Goal: Complete application form: Complete application form

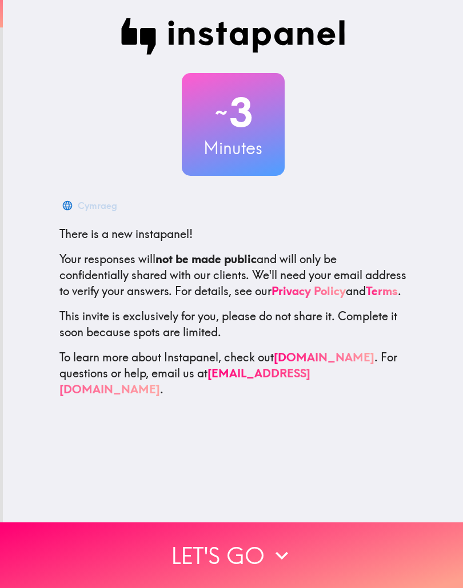
click at [269, 546] on icon "button" at bounding box center [281, 555] width 25 height 25
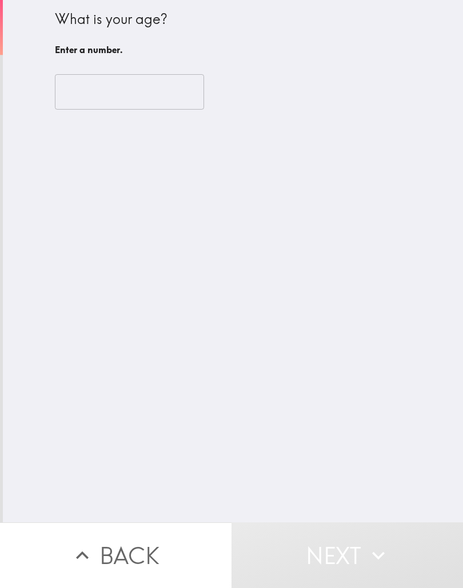
click at [134, 93] on input "number" at bounding box center [129, 91] width 149 height 35
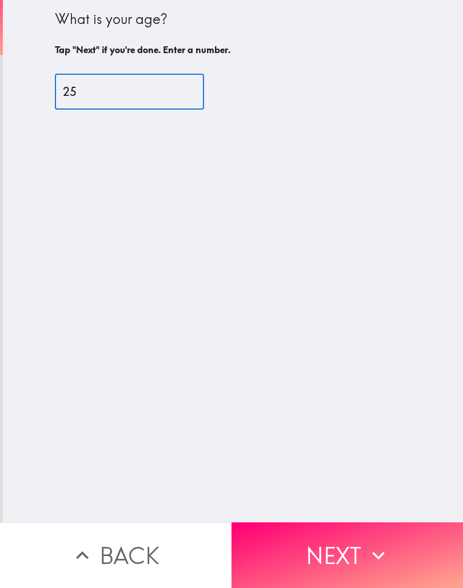
type input "25"
click at [352, 560] on button "Next" at bounding box center [346, 556] width 231 height 66
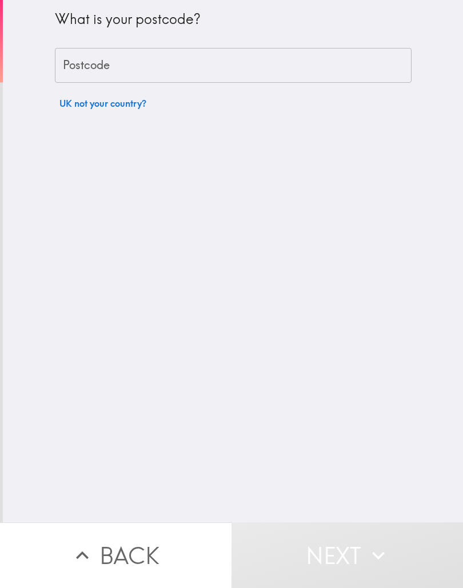
click at [322, 73] on input "Postcode" at bounding box center [233, 65] width 356 height 35
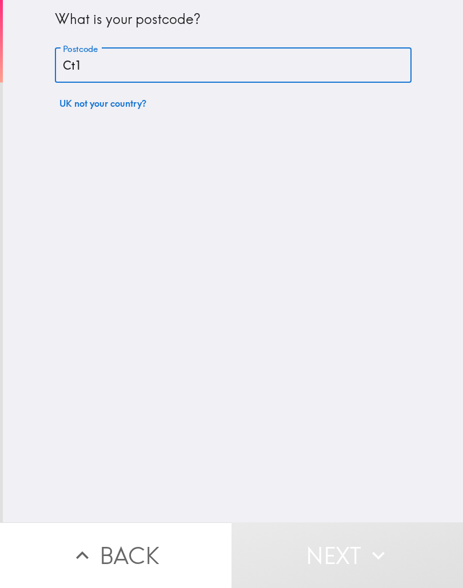
click at [214, 55] on input "Ct1" at bounding box center [233, 65] width 356 height 35
click at [227, 54] on input "Ct1" at bounding box center [233, 65] width 356 height 35
click at [203, 71] on input "Ct1" at bounding box center [233, 65] width 356 height 35
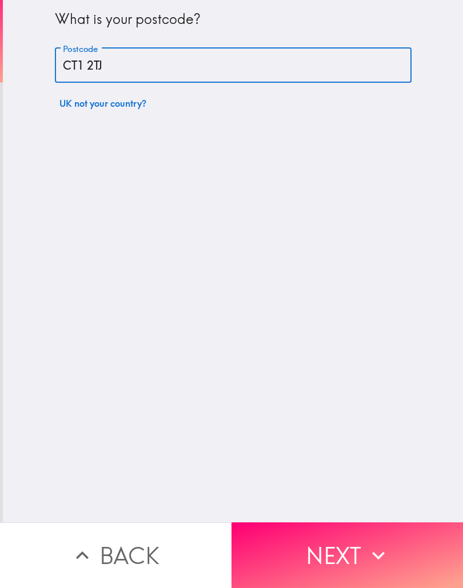
type input "CT1 2TJ"
click at [406, 543] on button "Next" at bounding box center [346, 556] width 231 height 66
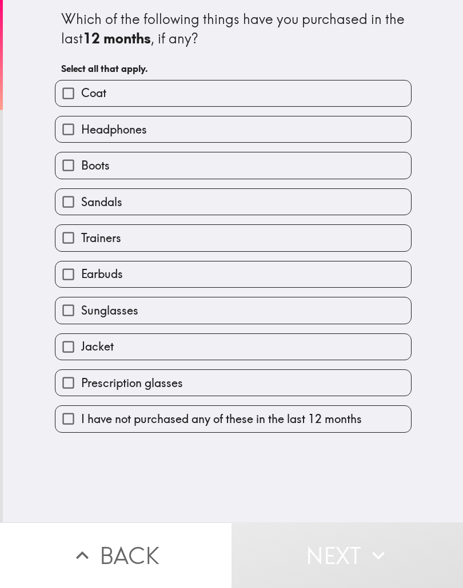
click at [288, 89] on label "Coat" at bounding box center [232, 94] width 355 height 26
click at [81, 89] on input "Coat" at bounding box center [68, 94] width 26 height 26
checkbox input "true"
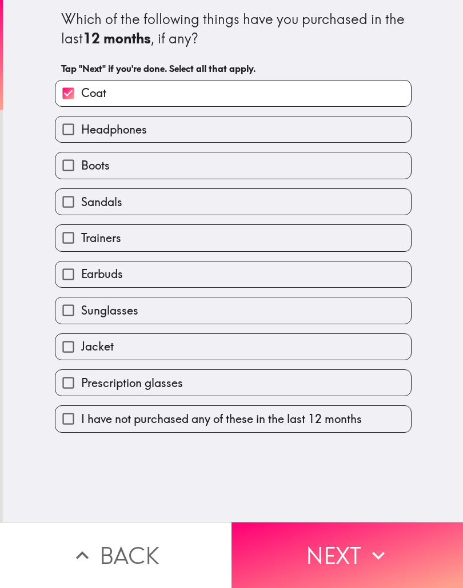
click at [292, 117] on label "Headphones" at bounding box center [232, 130] width 355 height 26
click at [81, 117] on input "Headphones" at bounding box center [68, 130] width 26 height 26
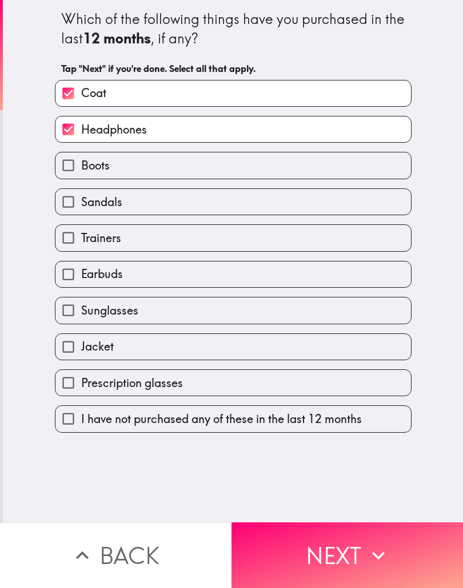
click at [288, 131] on label "Headphones" at bounding box center [232, 130] width 355 height 26
click at [81, 131] on input "Headphones" at bounding box center [68, 130] width 26 height 26
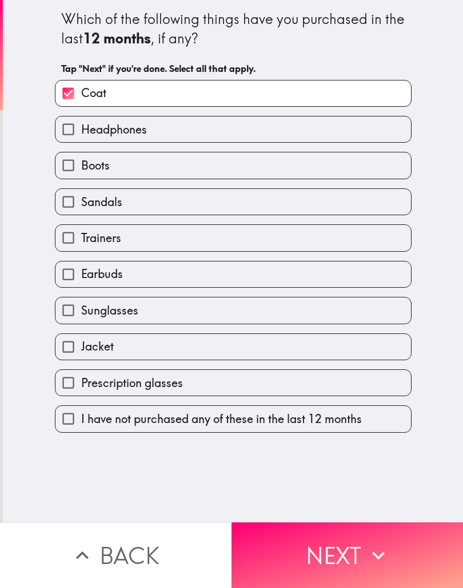
click at [297, 131] on label "Headphones" at bounding box center [232, 130] width 355 height 26
click at [81, 131] on input "Headphones" at bounding box center [68, 130] width 26 height 26
checkbox input "true"
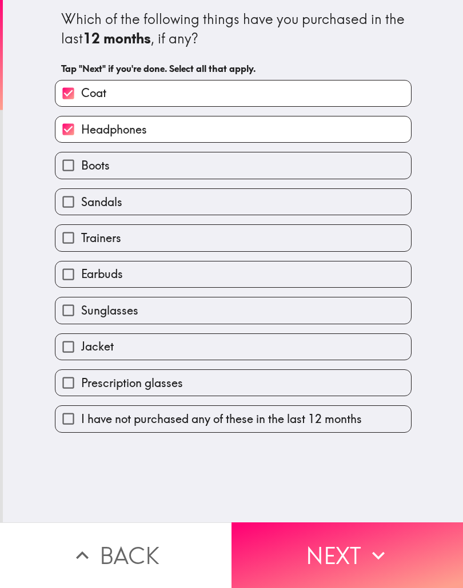
click at [287, 173] on label "Boots" at bounding box center [232, 166] width 355 height 26
click at [81, 173] on input "Boots" at bounding box center [68, 166] width 26 height 26
checkbox input "true"
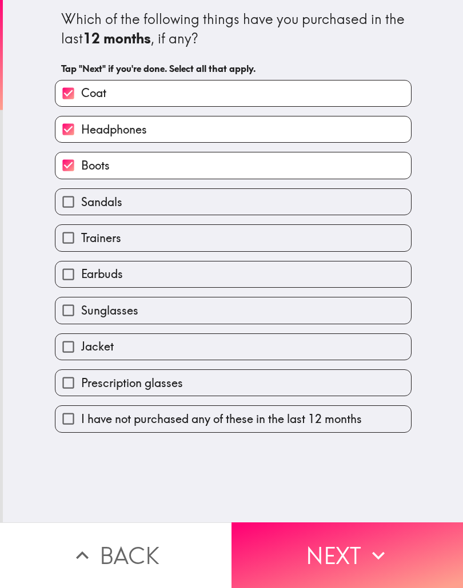
click at [267, 246] on label "Trainers" at bounding box center [232, 238] width 355 height 26
click at [81, 246] on input "Trainers" at bounding box center [68, 238] width 26 height 26
checkbox input "true"
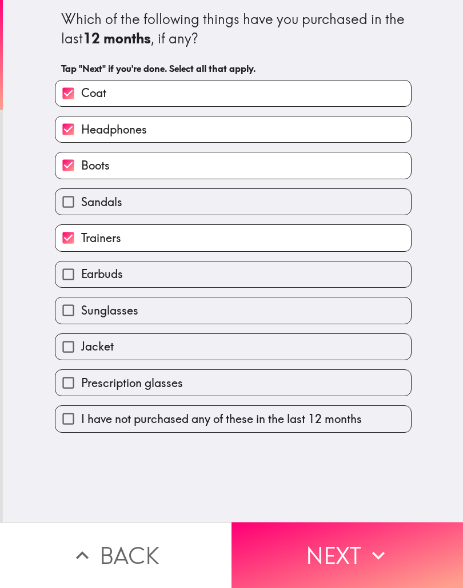
click at [295, 285] on label "Earbuds" at bounding box center [232, 275] width 355 height 26
click at [81, 285] on input "Earbuds" at bounding box center [68, 275] width 26 height 26
checkbox input "true"
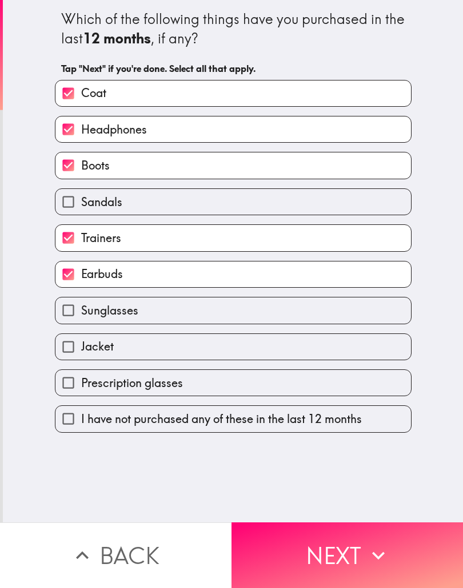
click at [278, 391] on label "Prescription glasses" at bounding box center [232, 383] width 355 height 26
click at [81, 391] on input "Prescription glasses" at bounding box center [68, 383] width 26 height 26
checkbox input "true"
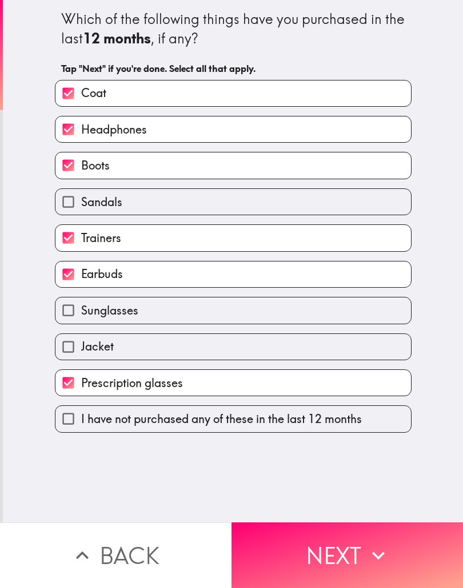
click at [362, 557] on button "Next" at bounding box center [346, 556] width 231 height 66
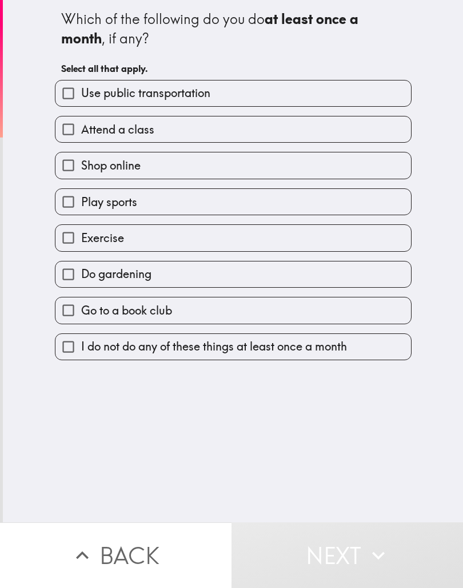
click at [364, 91] on label "Use public transportation" at bounding box center [232, 94] width 355 height 26
click at [81, 91] on input "Use public transportation" at bounding box center [68, 94] width 26 height 26
checkbox input "true"
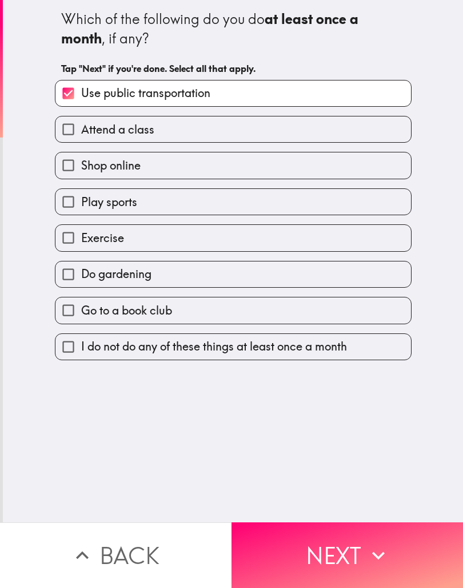
click at [329, 169] on label "Shop online" at bounding box center [232, 166] width 355 height 26
click at [81, 169] on input "Shop online" at bounding box center [68, 166] width 26 height 26
checkbox input "true"
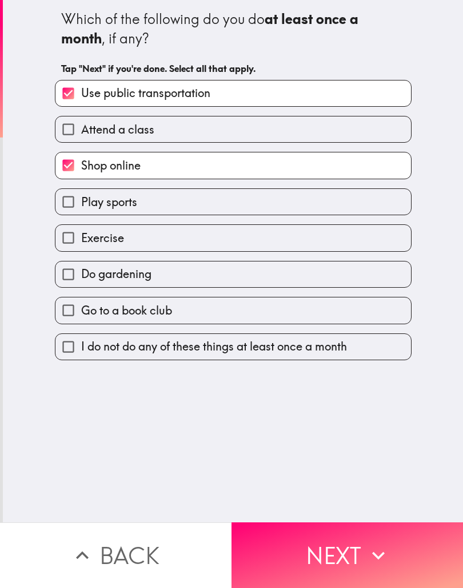
click at [326, 205] on label "Play sports" at bounding box center [232, 202] width 355 height 26
click at [81, 205] on input "Play sports" at bounding box center [68, 202] width 26 height 26
checkbox input "true"
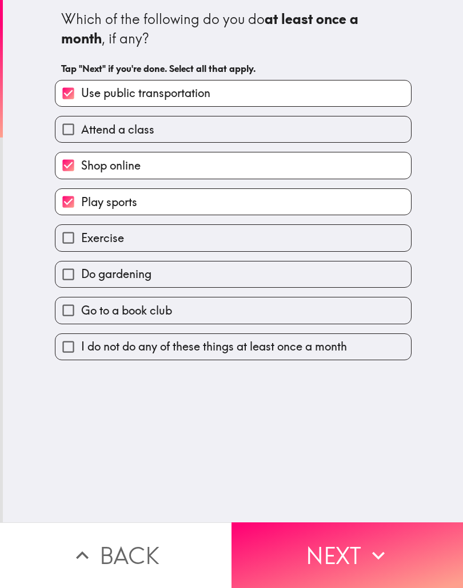
click at [319, 238] on label "Exercise" at bounding box center [232, 238] width 355 height 26
click at [81, 238] on input "Exercise" at bounding box center [68, 238] width 26 height 26
checkbox input "true"
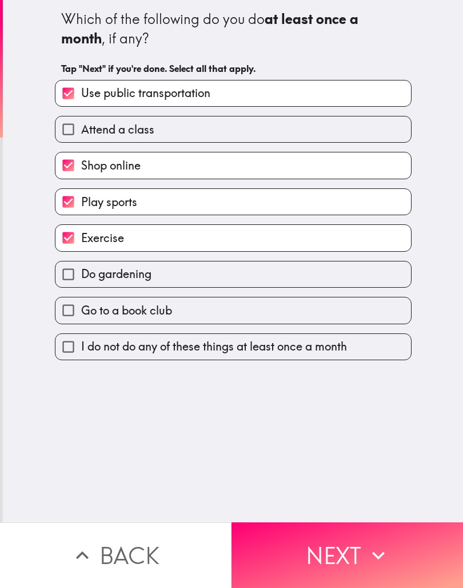
click at [359, 280] on label "Do gardening" at bounding box center [232, 275] width 355 height 26
click at [81, 280] on input "Do gardening" at bounding box center [68, 275] width 26 height 26
checkbox input "true"
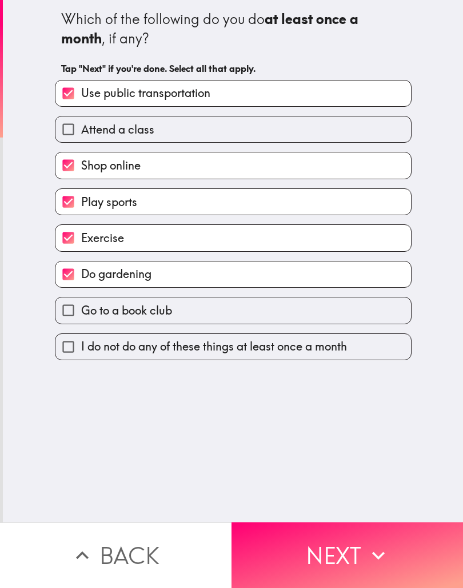
click at [368, 555] on icon "button" at bounding box center [378, 555] width 25 height 25
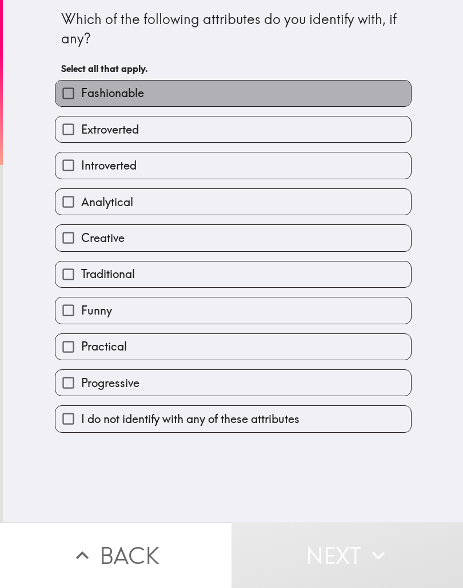
click at [143, 83] on label "Fashionable" at bounding box center [232, 94] width 355 height 26
click at [81, 83] on input "Fashionable" at bounding box center [68, 94] width 26 height 26
checkbox input "true"
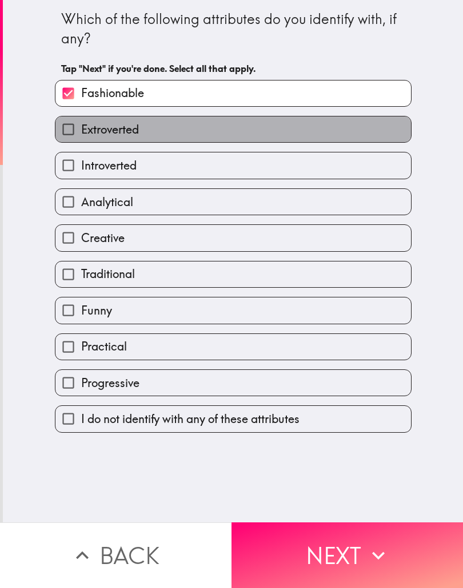
click at [159, 118] on label "Extroverted" at bounding box center [232, 130] width 355 height 26
click at [81, 118] on input "Extroverted" at bounding box center [68, 130] width 26 height 26
checkbox input "true"
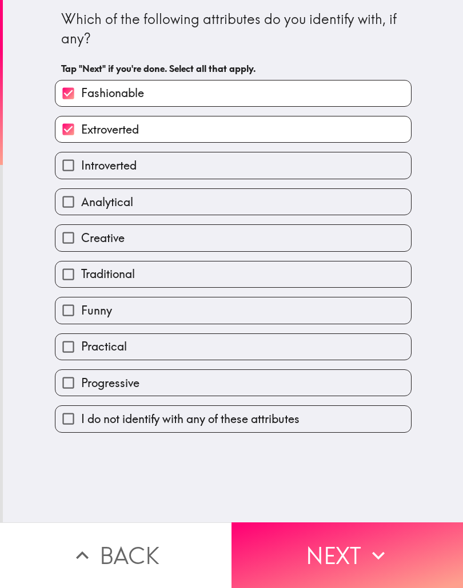
click at [310, 241] on label "Creative" at bounding box center [232, 238] width 355 height 26
click at [81, 241] on input "Creative" at bounding box center [68, 238] width 26 height 26
checkbox input "true"
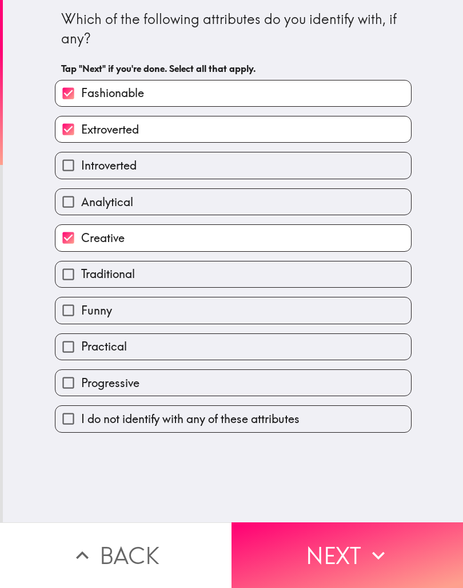
click at [339, 286] on label "Traditional" at bounding box center [232, 275] width 355 height 26
click at [81, 286] on input "Traditional" at bounding box center [68, 275] width 26 height 26
checkbox input "true"
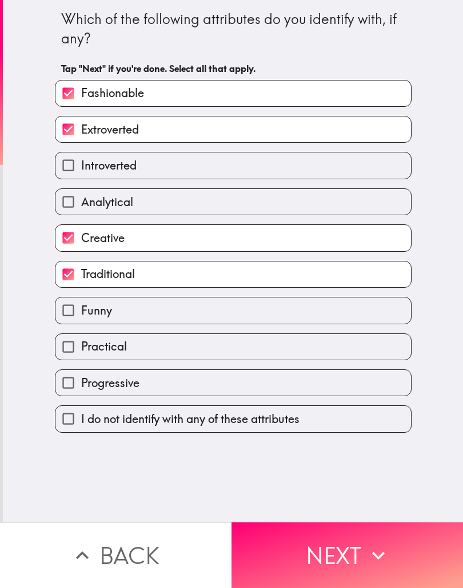
click at [333, 323] on label "Funny" at bounding box center [232, 311] width 355 height 26
click at [81, 323] on input "Funny" at bounding box center [68, 311] width 26 height 26
checkbox input "true"
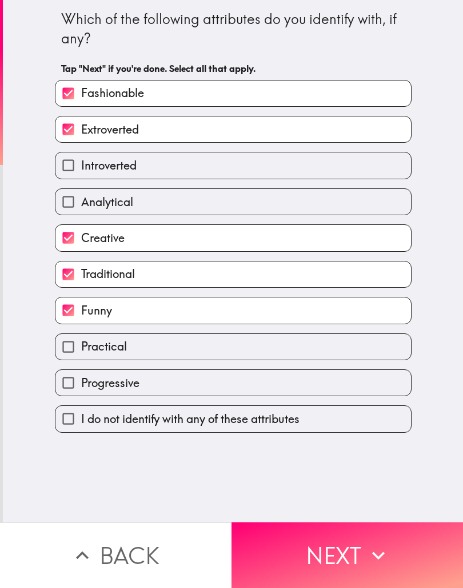
click at [331, 390] on label "Progressive" at bounding box center [232, 383] width 355 height 26
click at [81, 390] on input "Progressive" at bounding box center [68, 383] width 26 height 26
checkbox input "true"
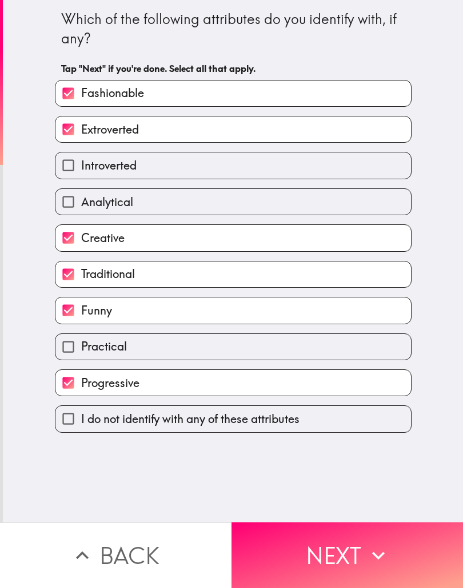
click at [369, 564] on icon "button" at bounding box center [378, 555] width 25 height 25
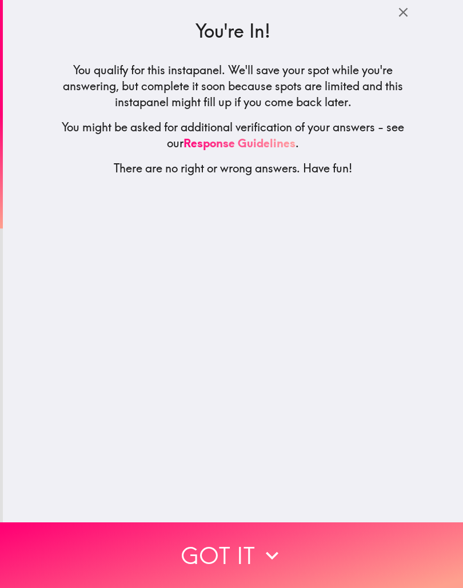
click at [249, 547] on button "Got it" at bounding box center [231, 556] width 463 height 66
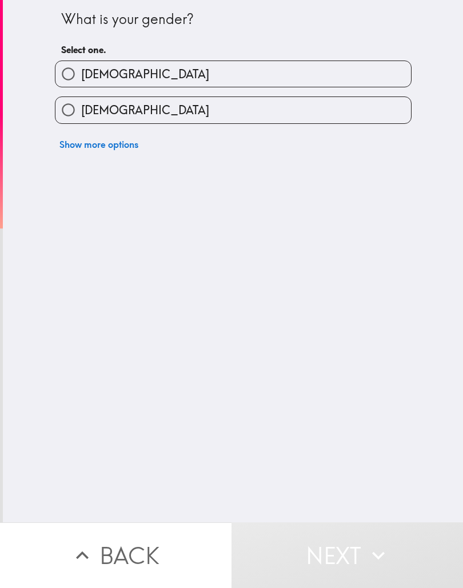
click at [350, 103] on label "[DEMOGRAPHIC_DATA]" at bounding box center [232, 110] width 355 height 26
click at [81, 103] on input "[DEMOGRAPHIC_DATA]" at bounding box center [68, 110] width 26 height 26
radio input "true"
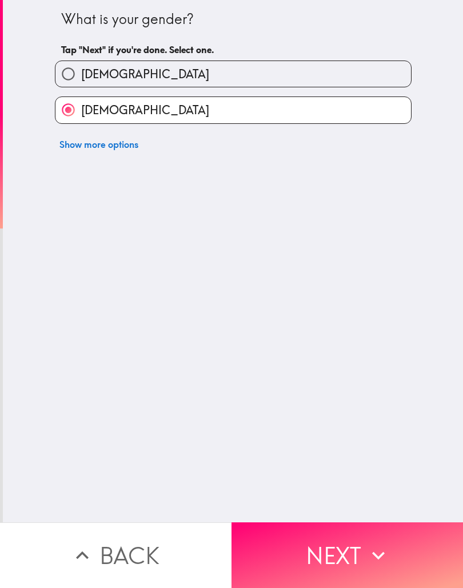
click at [368, 565] on icon "button" at bounding box center [378, 555] width 25 height 25
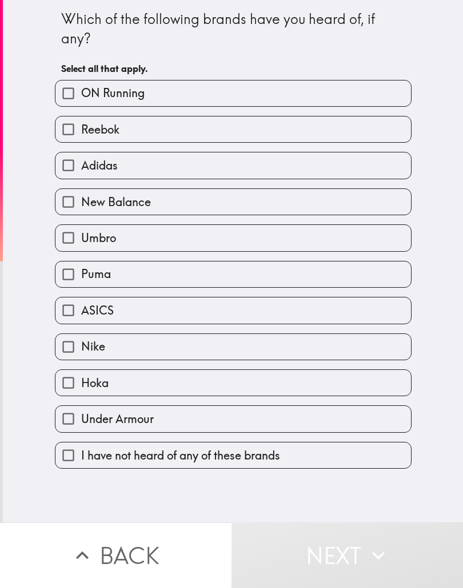
click at [356, 135] on label "Reebok" at bounding box center [232, 130] width 355 height 26
click at [81, 135] on input "Reebok" at bounding box center [68, 130] width 26 height 26
checkbox input "true"
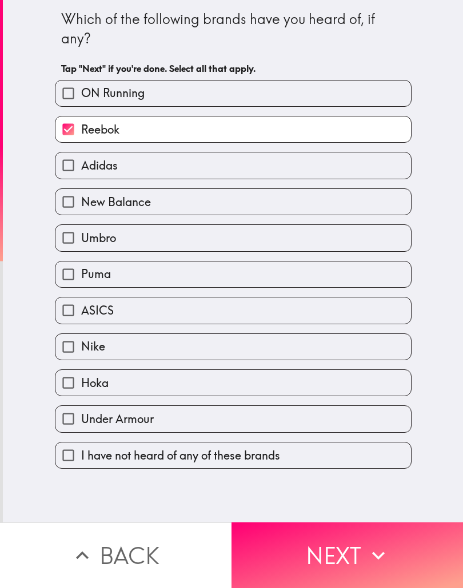
click at [355, 166] on label "Adidas" at bounding box center [232, 166] width 355 height 26
click at [81, 166] on input "Adidas" at bounding box center [68, 166] width 26 height 26
checkbox input "true"
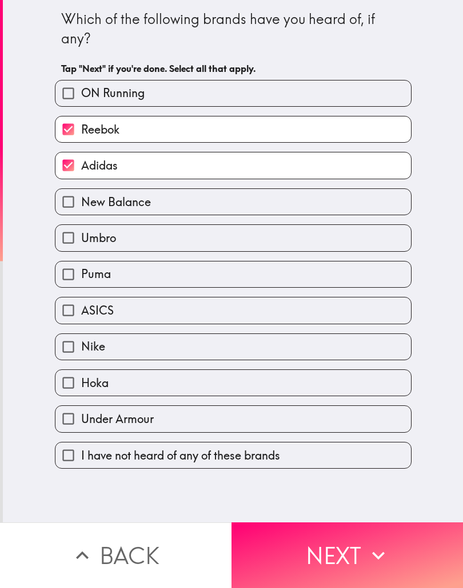
click at [370, 202] on label "New Balance" at bounding box center [232, 202] width 355 height 26
click at [81, 202] on input "New Balance" at bounding box center [68, 202] width 26 height 26
checkbox input "true"
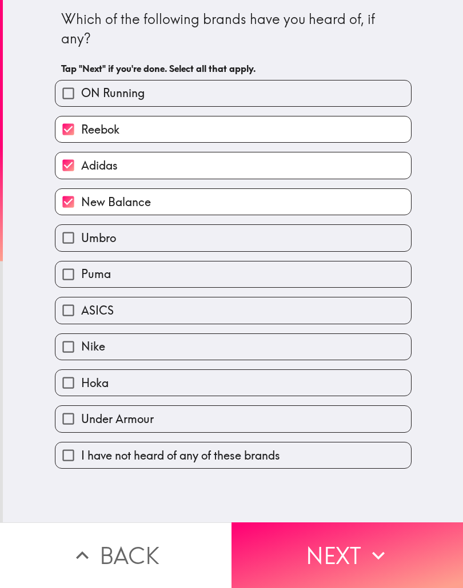
click at [347, 245] on label "Umbro" at bounding box center [232, 238] width 355 height 26
click at [81, 245] on input "Umbro" at bounding box center [68, 238] width 26 height 26
checkbox input "true"
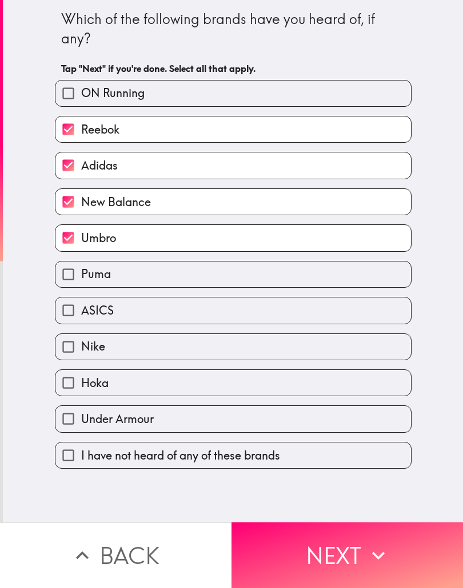
click at [334, 279] on label "Puma" at bounding box center [232, 275] width 355 height 26
click at [81, 279] on input "Puma" at bounding box center [68, 275] width 26 height 26
checkbox input "true"
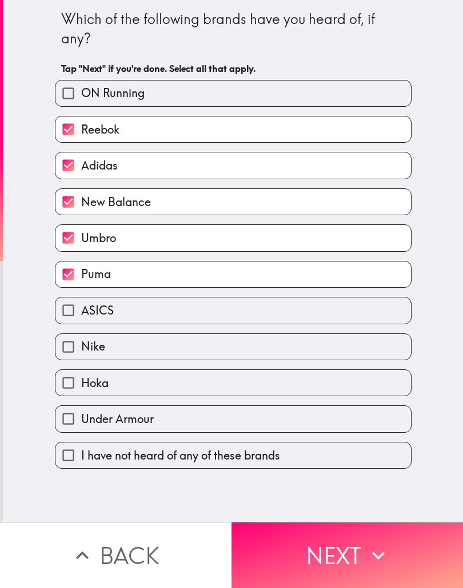
click at [366, 359] on label "Nike" at bounding box center [232, 347] width 355 height 26
click at [81, 359] on input "Nike" at bounding box center [68, 347] width 26 height 26
checkbox input "true"
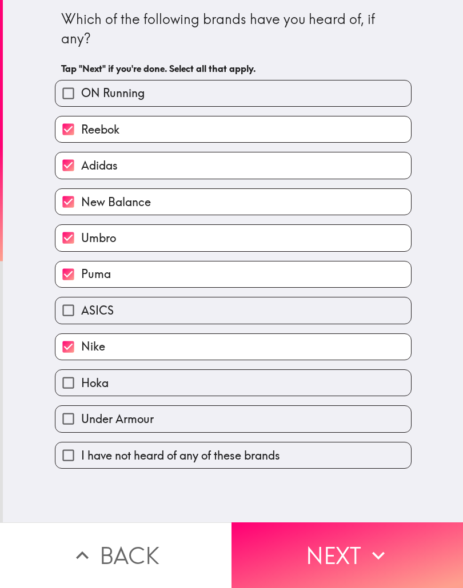
click at [361, 432] on label "Under Armour" at bounding box center [232, 419] width 355 height 26
click at [81, 432] on input "Under Armour" at bounding box center [68, 419] width 26 height 26
checkbox input "true"
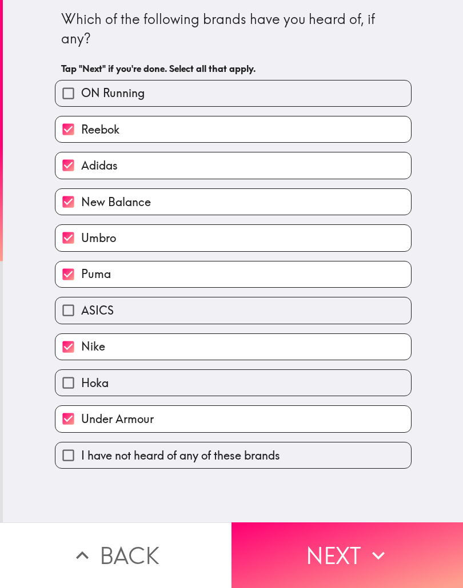
click at [360, 557] on button "Next" at bounding box center [346, 556] width 231 height 66
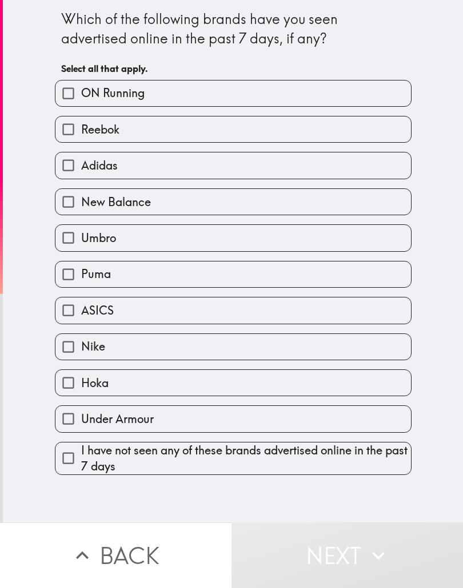
click at [354, 141] on label "Reebok" at bounding box center [232, 130] width 355 height 26
click at [81, 141] on input "Reebok" at bounding box center [68, 130] width 26 height 26
checkbox input "true"
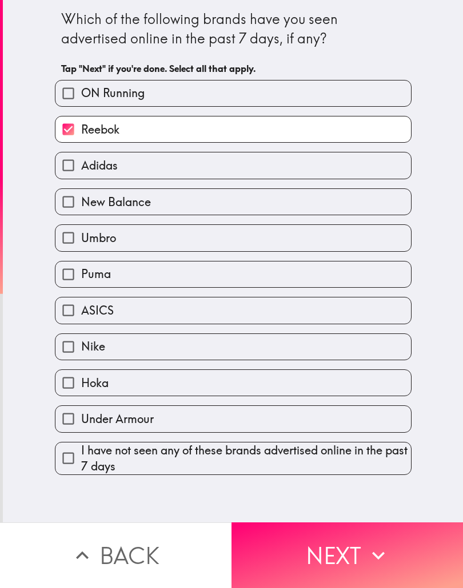
click at [307, 178] on label "Adidas" at bounding box center [232, 166] width 355 height 26
click at [81, 178] on input "Adidas" at bounding box center [68, 166] width 26 height 26
checkbox input "true"
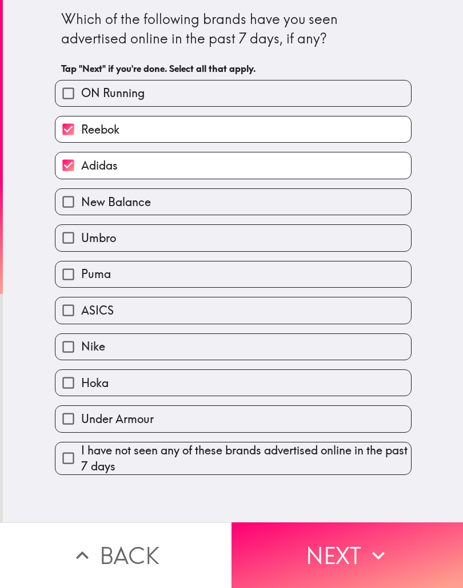
click at [363, 272] on label "Puma" at bounding box center [232, 275] width 355 height 26
click at [81, 272] on input "Puma" at bounding box center [68, 275] width 26 height 26
checkbox input "true"
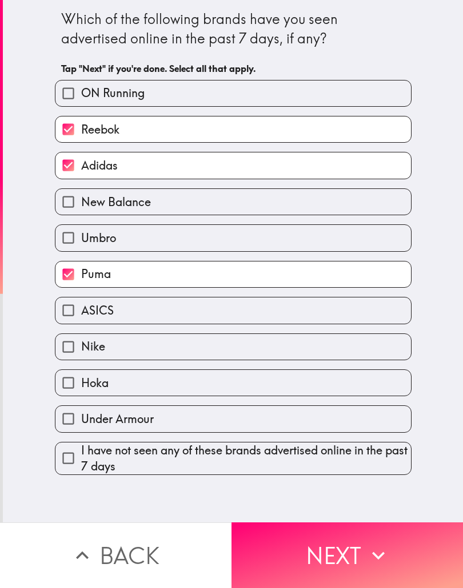
click at [320, 360] on label "Nike" at bounding box center [232, 347] width 355 height 26
click at [81, 360] on input "Nike" at bounding box center [68, 347] width 26 height 26
checkbox input "true"
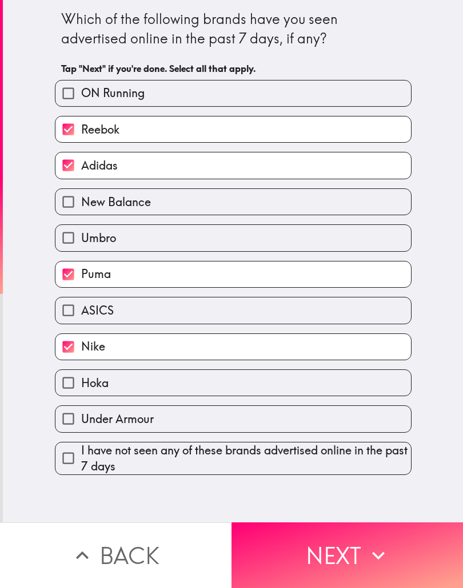
click at [357, 425] on label "Under Armour" at bounding box center [232, 419] width 355 height 26
click at [81, 425] on input "Under Armour" at bounding box center [68, 419] width 26 height 26
checkbox input "true"
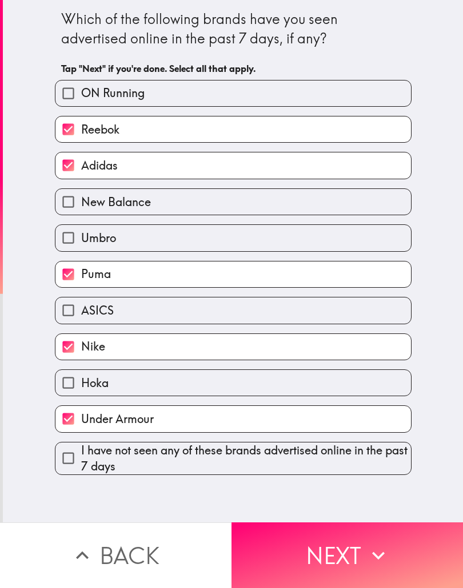
click at [374, 553] on icon "button" at bounding box center [378, 556] width 13 height 8
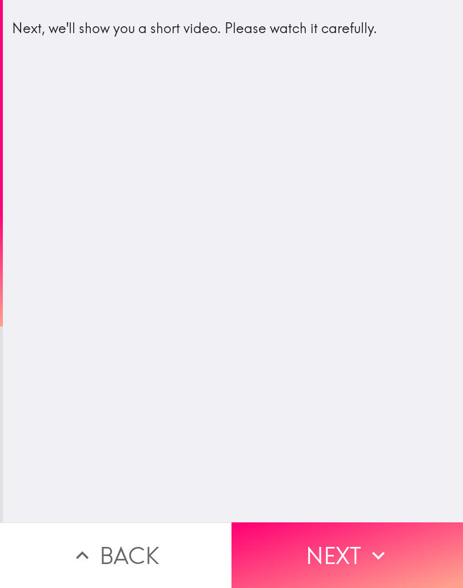
click at [361, 560] on button "Next" at bounding box center [346, 556] width 231 height 66
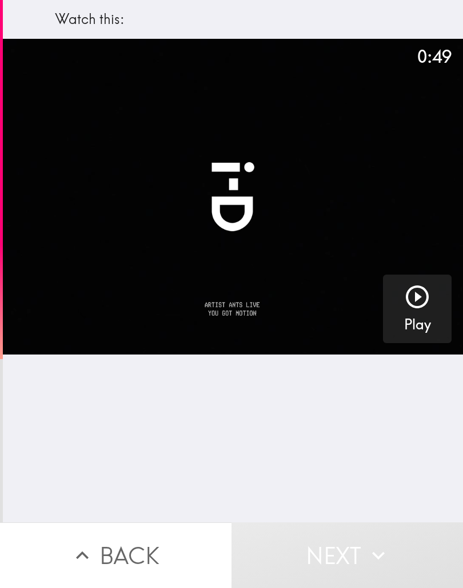
click at [422, 301] on icon "button" at bounding box center [416, 296] width 27 height 27
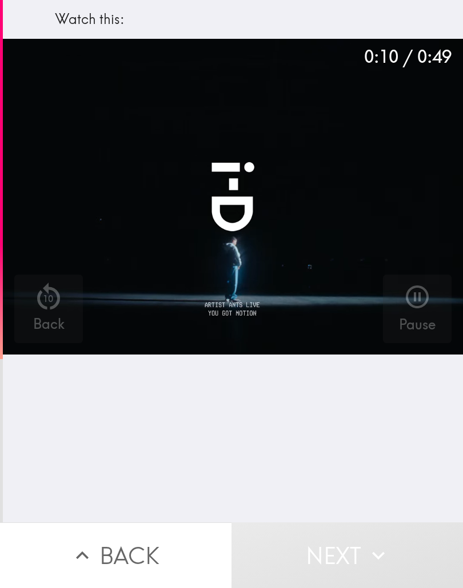
click at [254, 177] on video "button" at bounding box center [233, 197] width 460 height 316
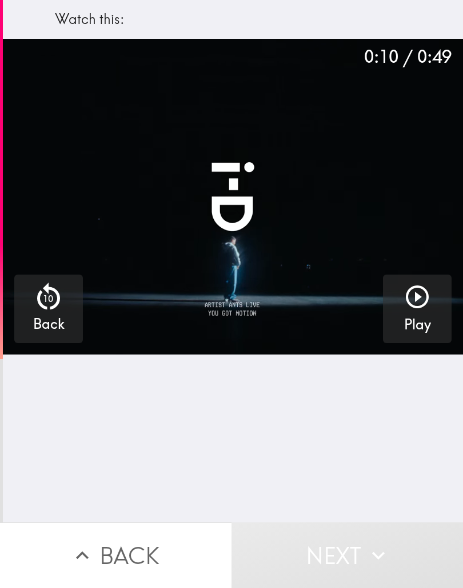
click at [423, 303] on icon "button" at bounding box center [416, 296] width 27 height 27
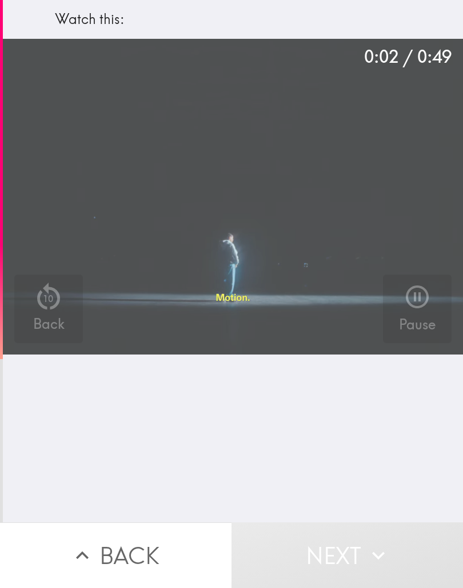
click at [352, 205] on video "button" at bounding box center [233, 197] width 460 height 316
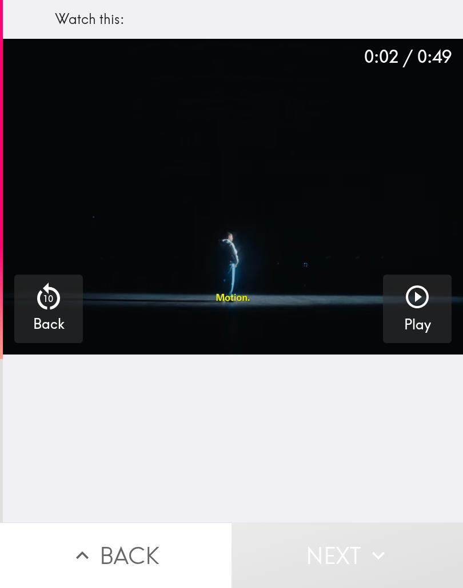
click at [375, 193] on video "button" at bounding box center [233, 197] width 460 height 316
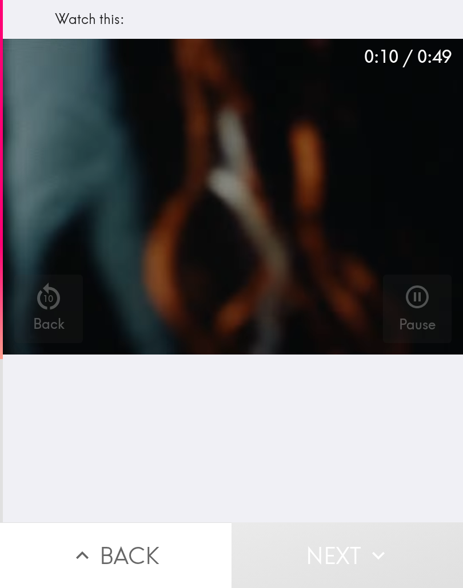
click at [259, 199] on video "button" at bounding box center [233, 197] width 460 height 316
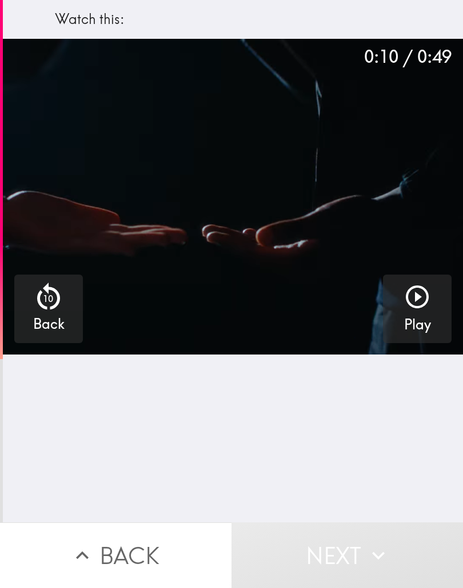
click at [410, 298] on icon "button" at bounding box center [416, 296] width 27 height 27
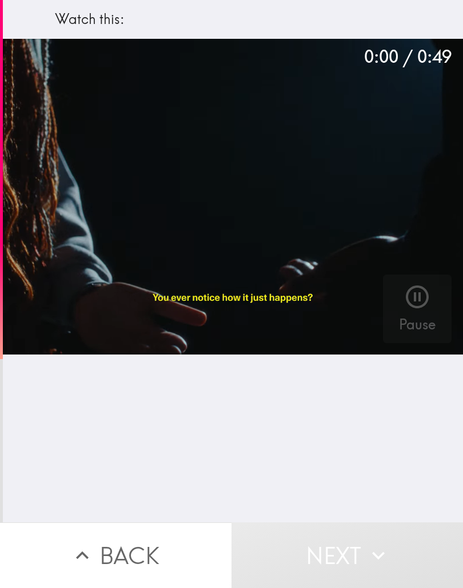
click at [387, 541] on button "Next" at bounding box center [346, 556] width 231 height 66
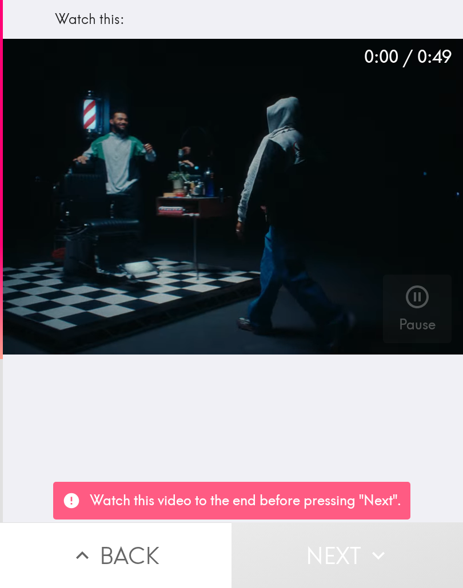
click at [374, 561] on icon "button" at bounding box center [378, 555] width 25 height 25
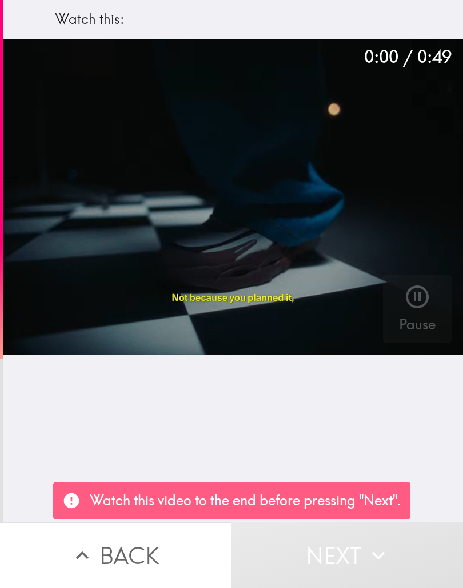
click at [342, 249] on video "button" at bounding box center [233, 197] width 460 height 316
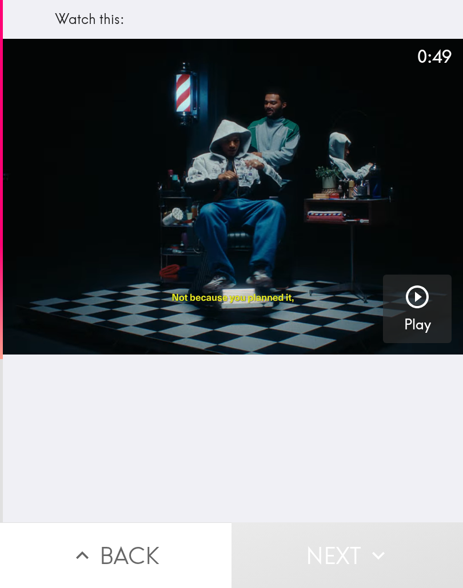
click at [415, 321] on h5 "Play" at bounding box center [417, 324] width 27 height 19
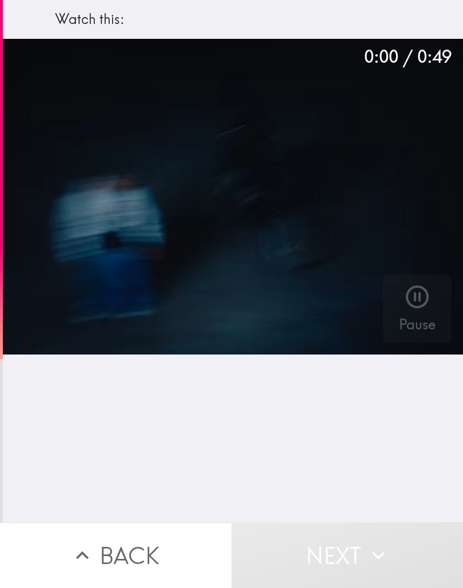
click at [96, 560] on button "Back" at bounding box center [115, 556] width 231 height 66
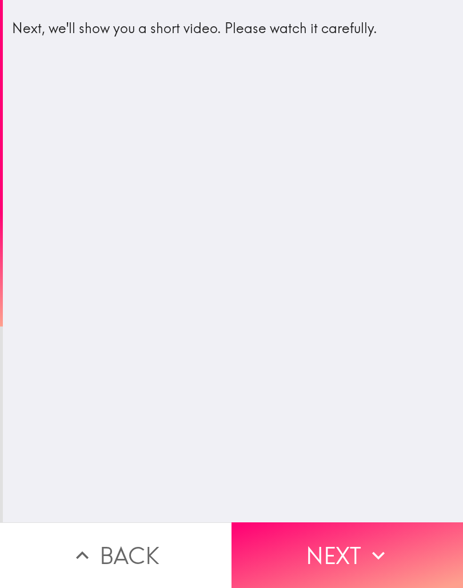
click at [375, 539] on button "Next" at bounding box center [346, 556] width 231 height 66
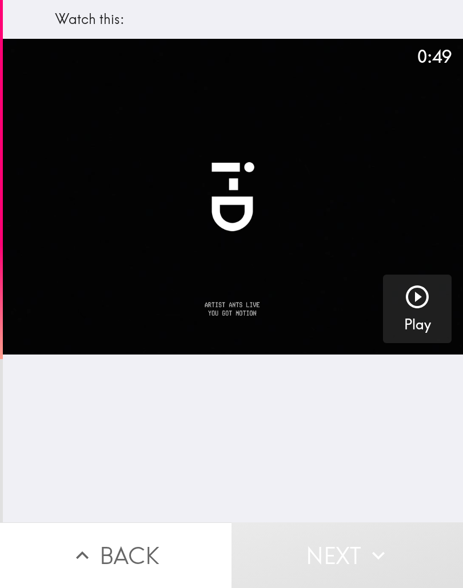
click at [421, 290] on icon "button" at bounding box center [416, 296] width 27 height 27
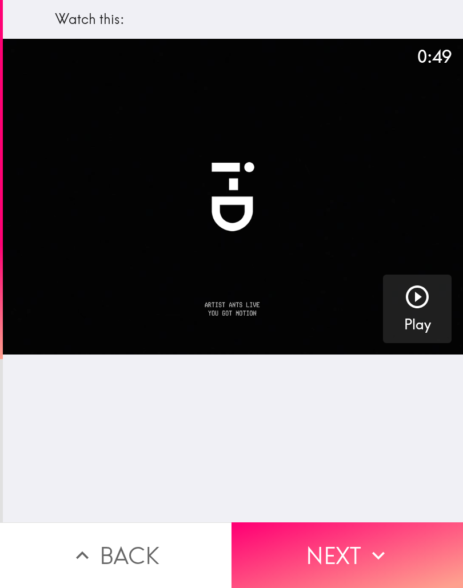
click at [358, 558] on button "Next" at bounding box center [346, 556] width 231 height 66
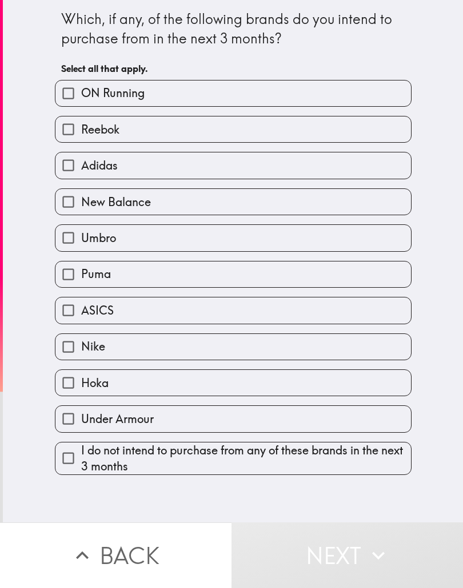
click at [330, 346] on label "Nike" at bounding box center [232, 347] width 355 height 26
click at [81, 346] on input "Nike" at bounding box center [68, 347] width 26 height 26
checkbox input "true"
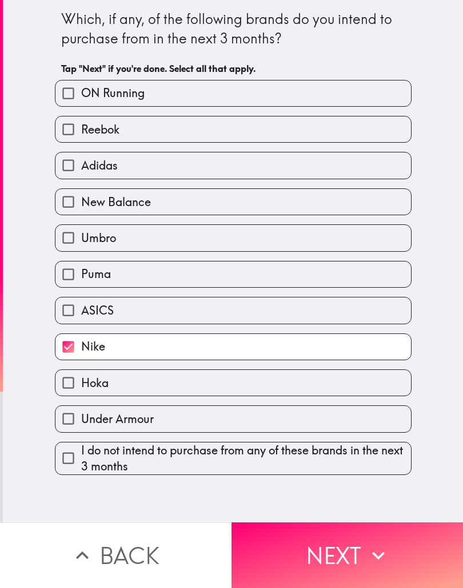
click at [337, 129] on label "Reebok" at bounding box center [232, 130] width 355 height 26
click at [81, 129] on input "Reebok" at bounding box center [68, 130] width 26 height 26
checkbox input "true"
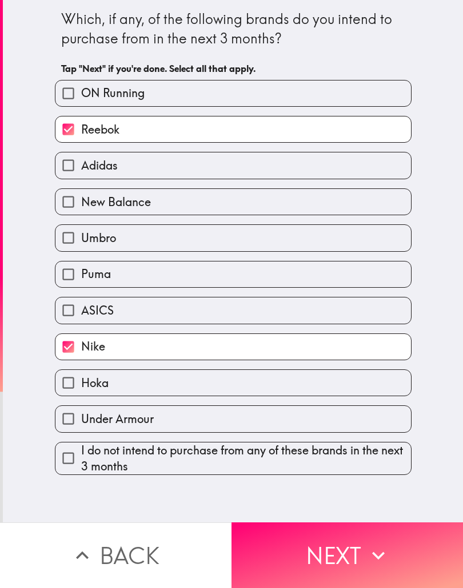
click at [335, 171] on label "Adidas" at bounding box center [232, 166] width 355 height 26
click at [81, 171] on input "Adidas" at bounding box center [68, 166] width 26 height 26
checkbox input "true"
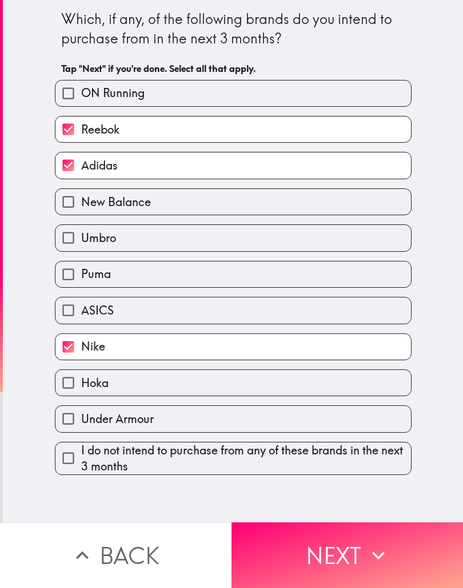
click at [379, 280] on label "Puma" at bounding box center [232, 275] width 355 height 26
click at [81, 280] on input "Puma" at bounding box center [68, 275] width 26 height 26
checkbox input "true"
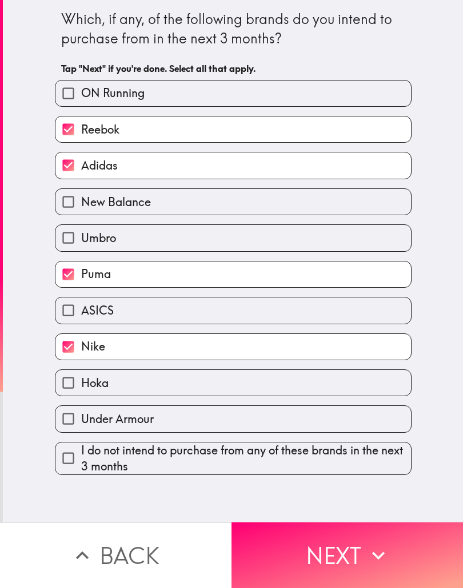
click at [374, 517] on div "Which, if any, of the following brands do you intend to purchase from in the ne…" at bounding box center [233, 261] width 460 height 523
click at [363, 551] on button "Next" at bounding box center [346, 556] width 231 height 66
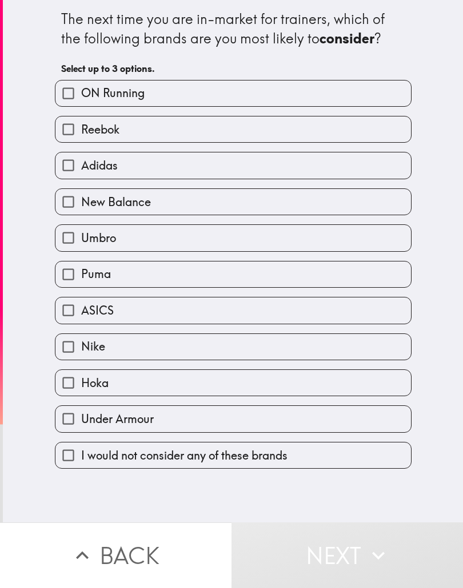
click at [394, 213] on label "New Balance" at bounding box center [232, 202] width 355 height 26
click at [81, 213] on input "New Balance" at bounding box center [68, 202] width 26 height 26
checkbox input "true"
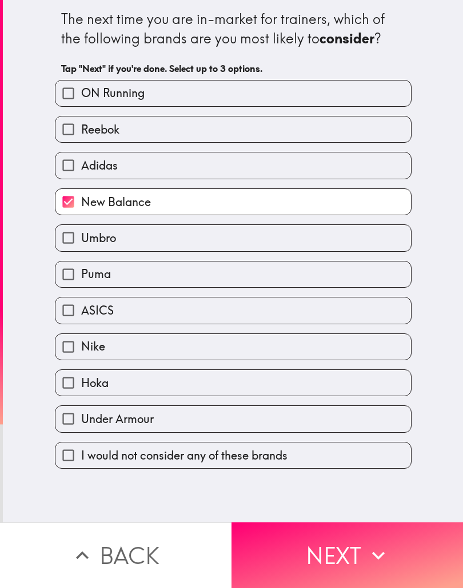
click at [387, 584] on button "Next" at bounding box center [346, 556] width 231 height 66
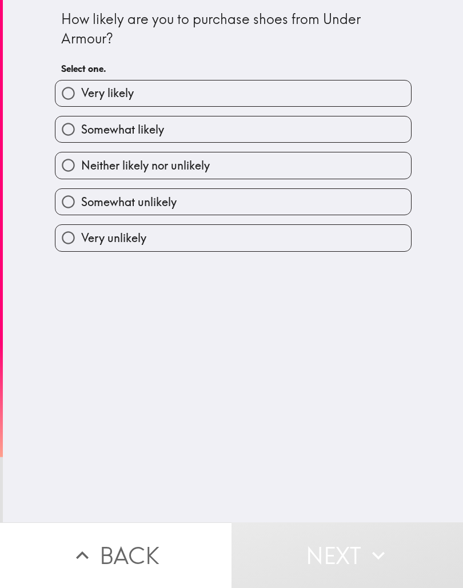
click at [335, 210] on label "Somewhat unlikely" at bounding box center [232, 202] width 355 height 26
click at [81, 210] on input "Somewhat unlikely" at bounding box center [68, 202] width 26 height 26
radio input "true"
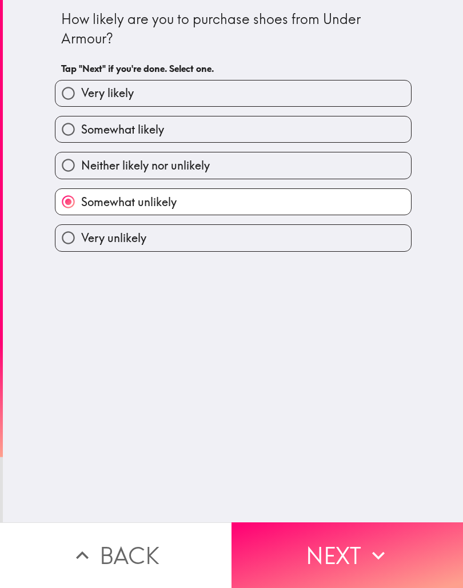
click at [371, 575] on button "Next" at bounding box center [346, 556] width 231 height 66
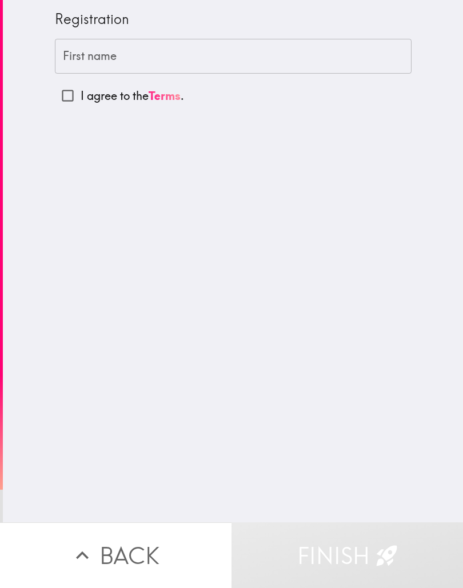
click at [356, 45] on input "First name" at bounding box center [233, 56] width 356 height 35
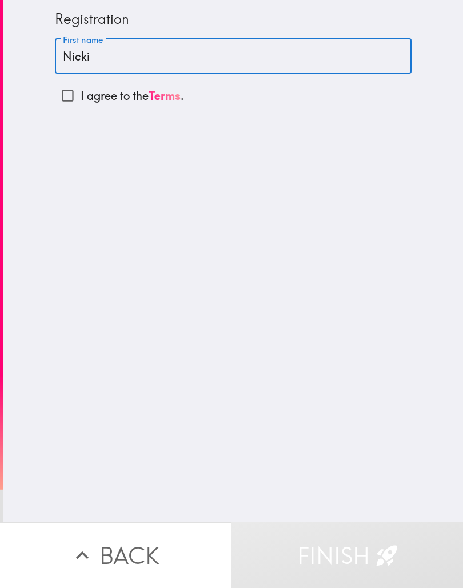
type input "Nicki"
click at [59, 109] on input "I agree to the Terms ." at bounding box center [68, 96] width 26 height 26
checkbox input "true"
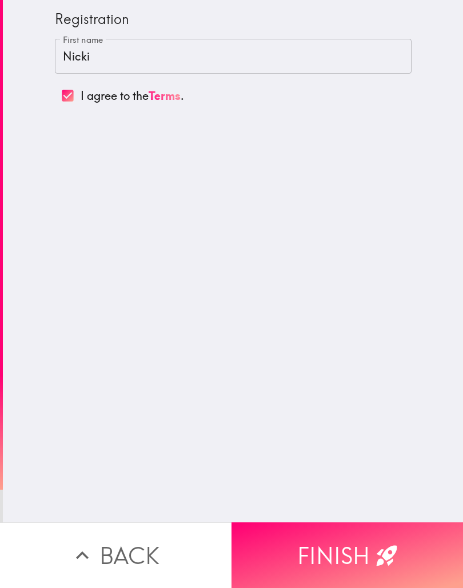
click at [382, 554] on icon "button" at bounding box center [386, 555] width 25 height 25
